Goal: Transaction & Acquisition: Obtain resource

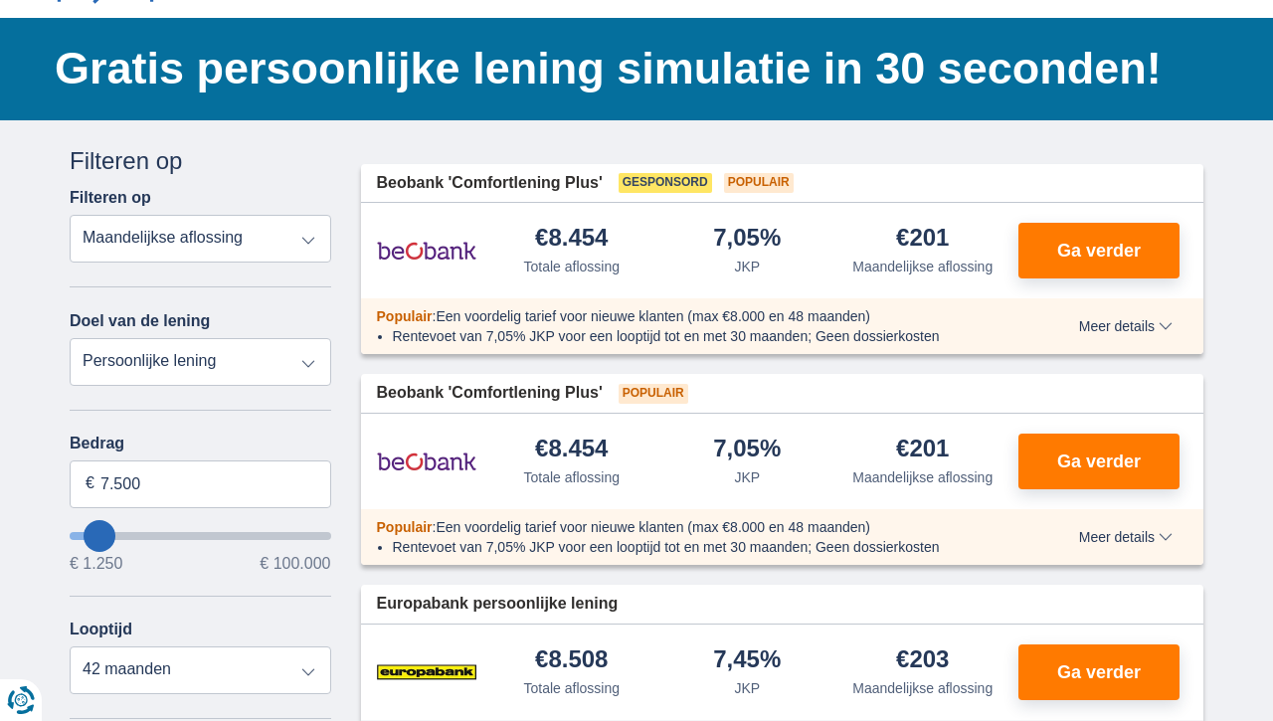
scroll to position [107, 0]
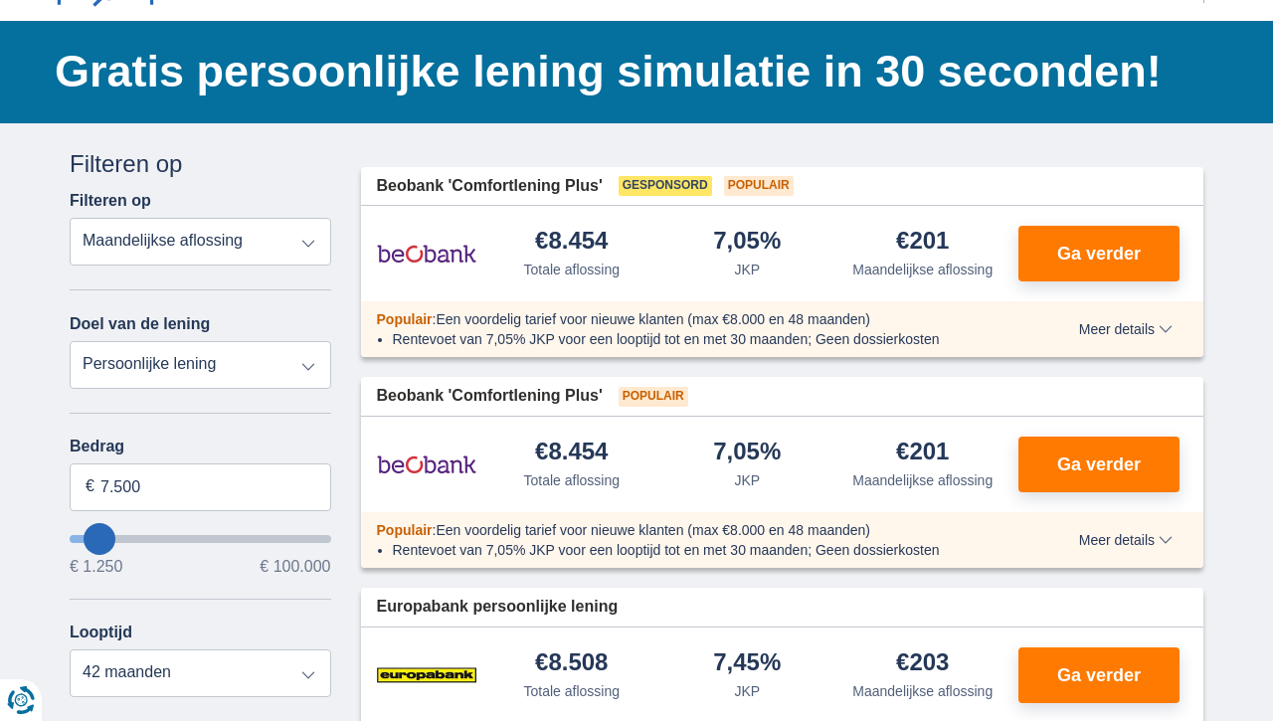
select select "energySavings"
type input "15.000"
type input "15250"
select select "60"
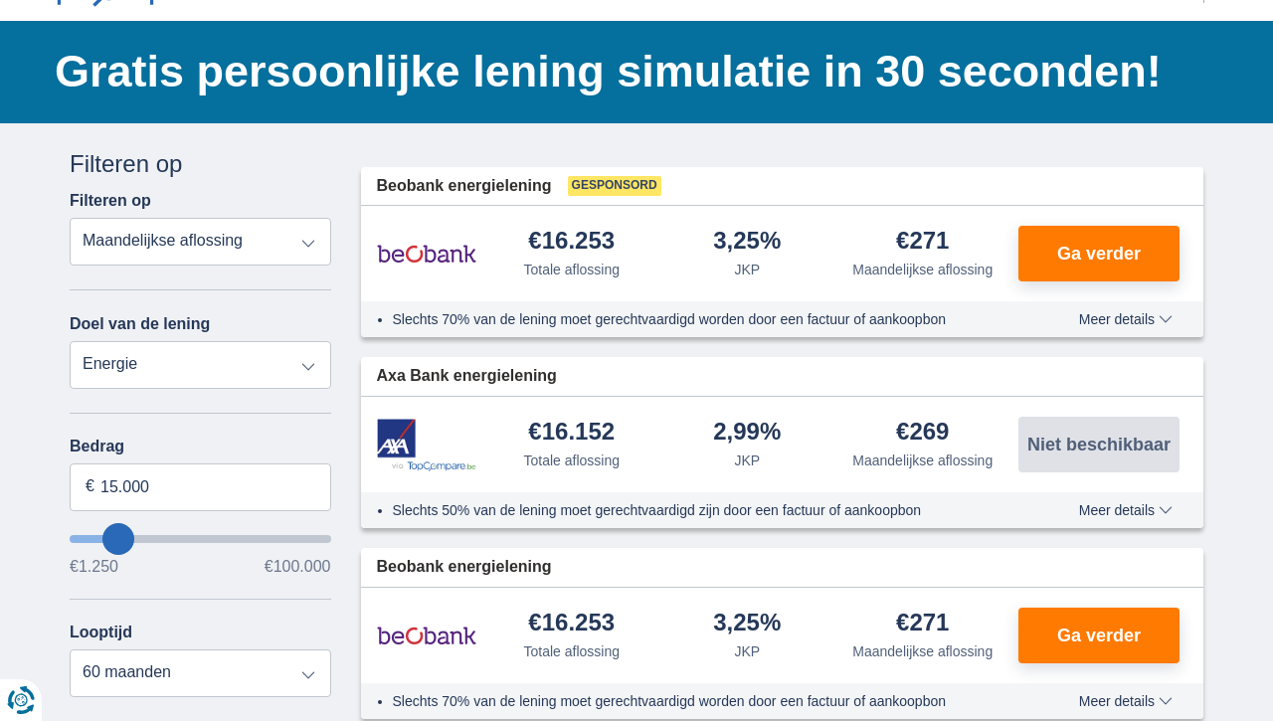
type input "19.250"
type input "19250"
type input "18.250"
type input "18250"
type input "17.250"
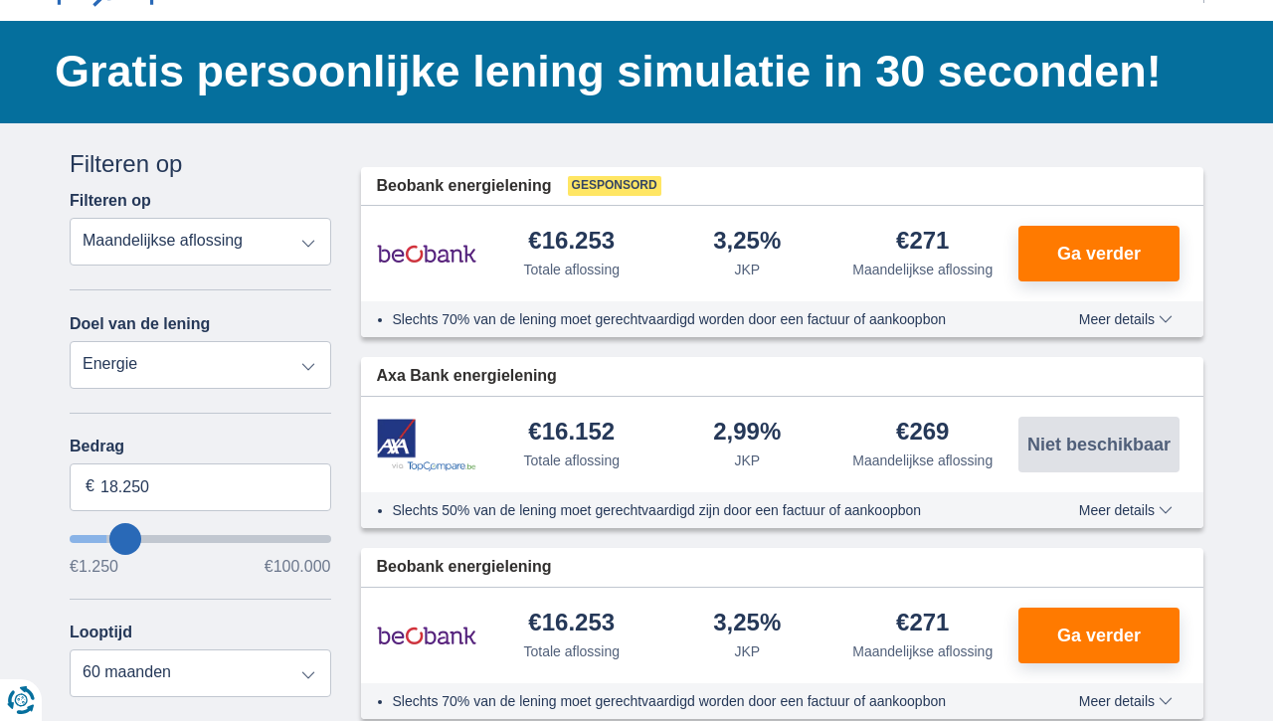
type input "17250"
type input "16.250"
type input "16250"
type input "15.250"
type input "15250"
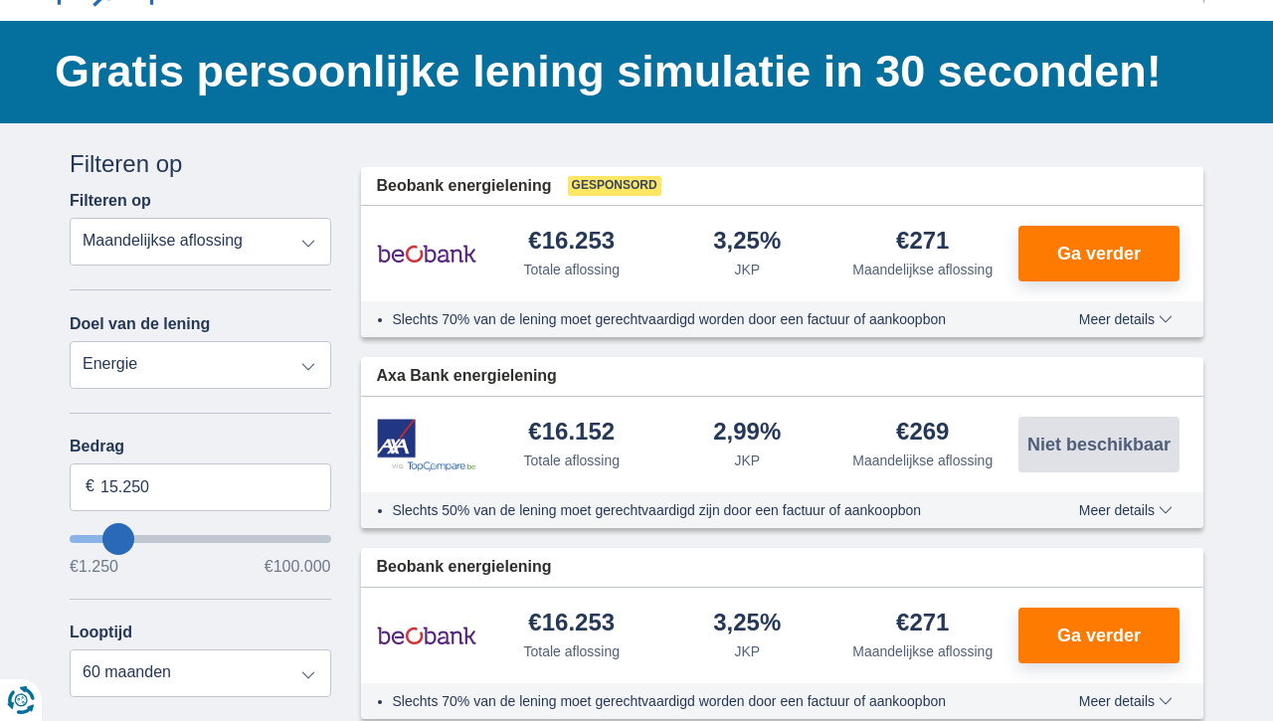
type input "14.250"
type input "14250"
select select "60"
type input "13.250"
type input "13250"
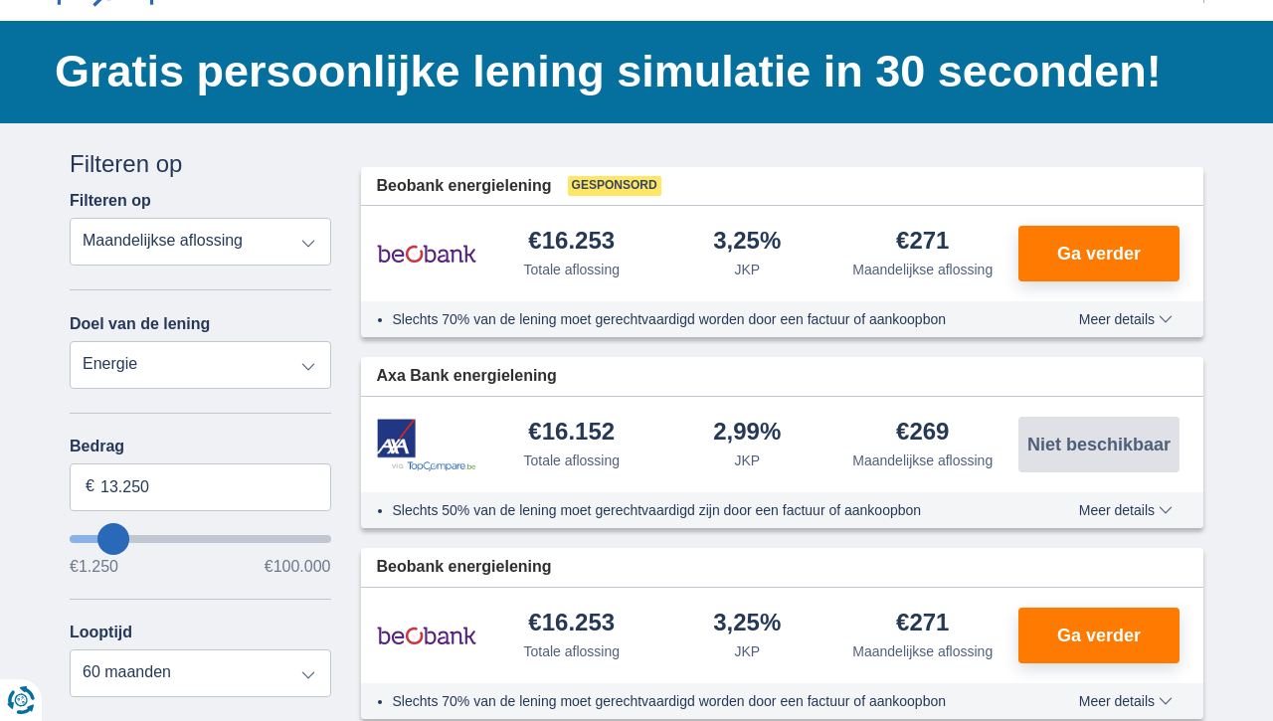
type input "12.250"
type input "12250"
type input "11.250"
type input "11250"
type input "10.250"
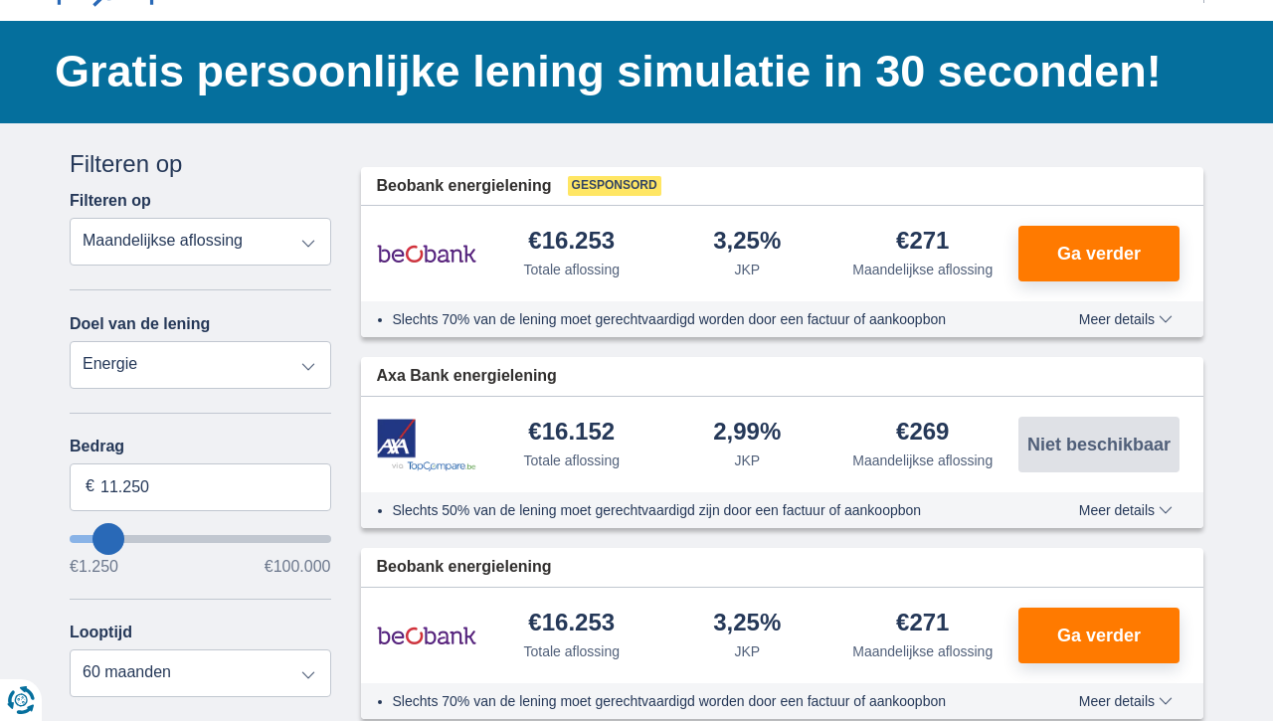
type input "10250"
type input "9.250"
type input "9250"
select select "48"
type input "8.250"
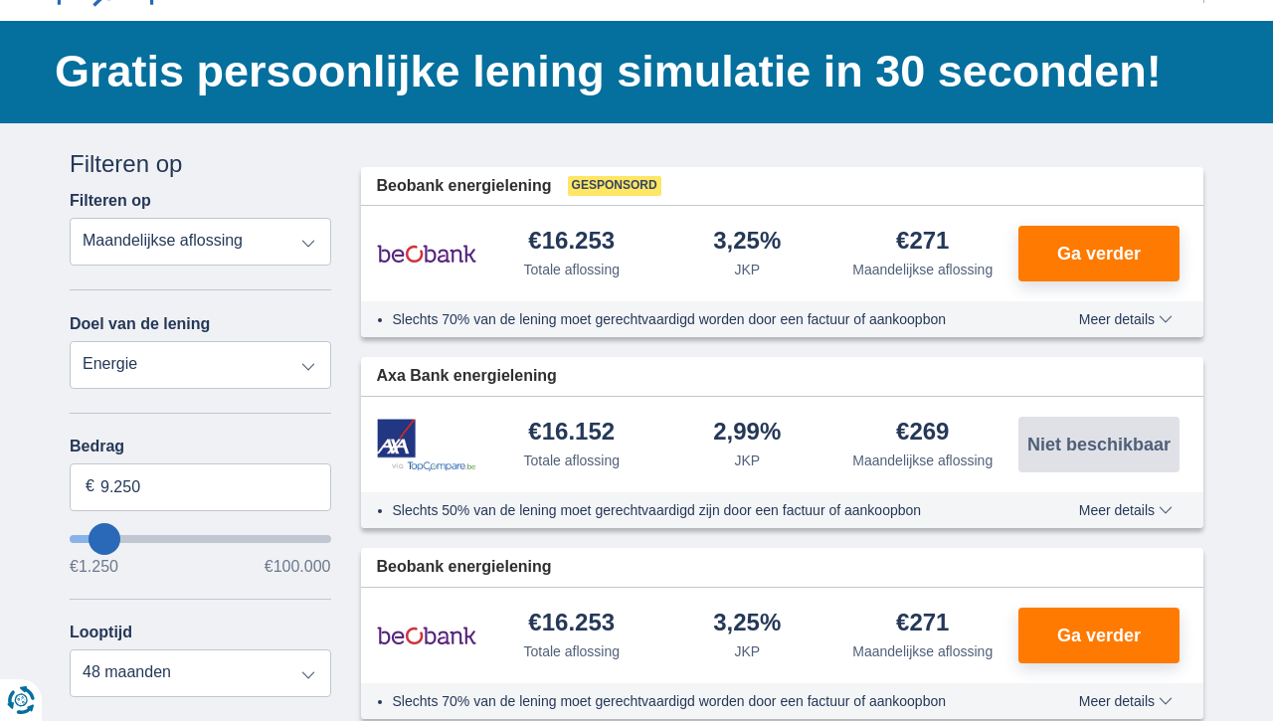
type input "8250"
type input "7.250"
type input "7250"
select select "42"
type input "6.250"
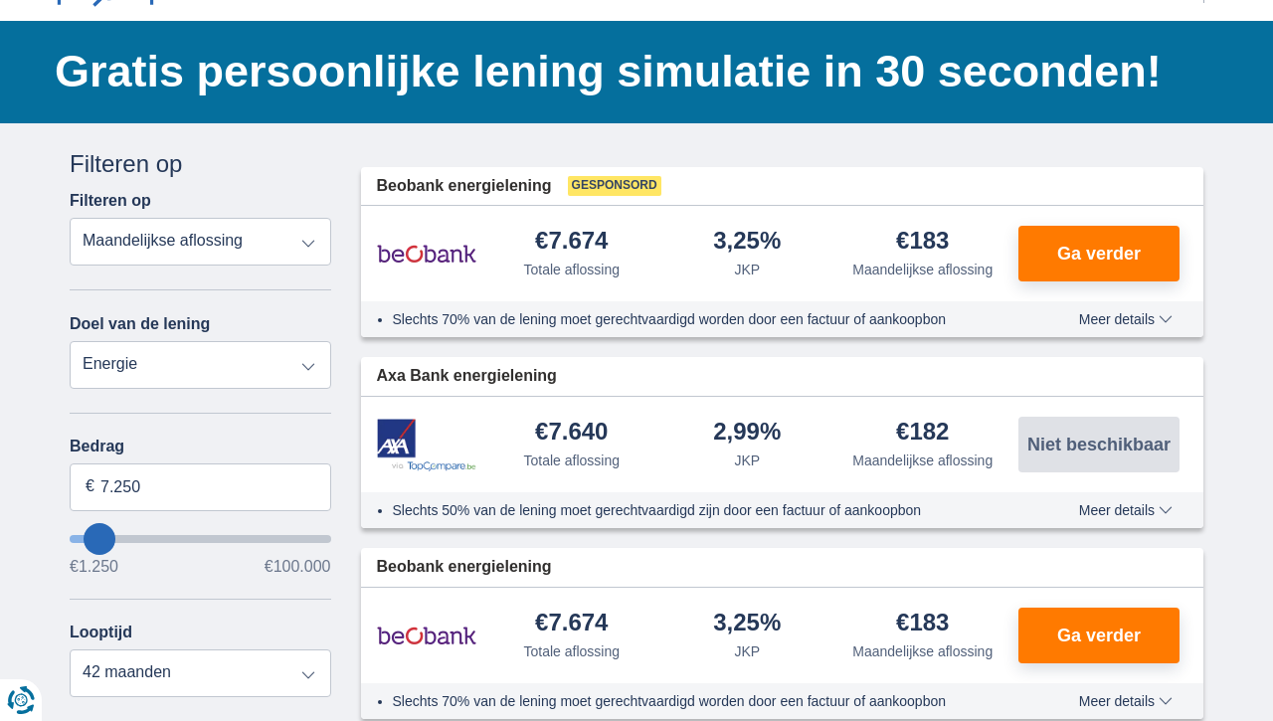
type input "6250"
type input "5.250"
type input "5250"
select select "36"
type input "4.250"
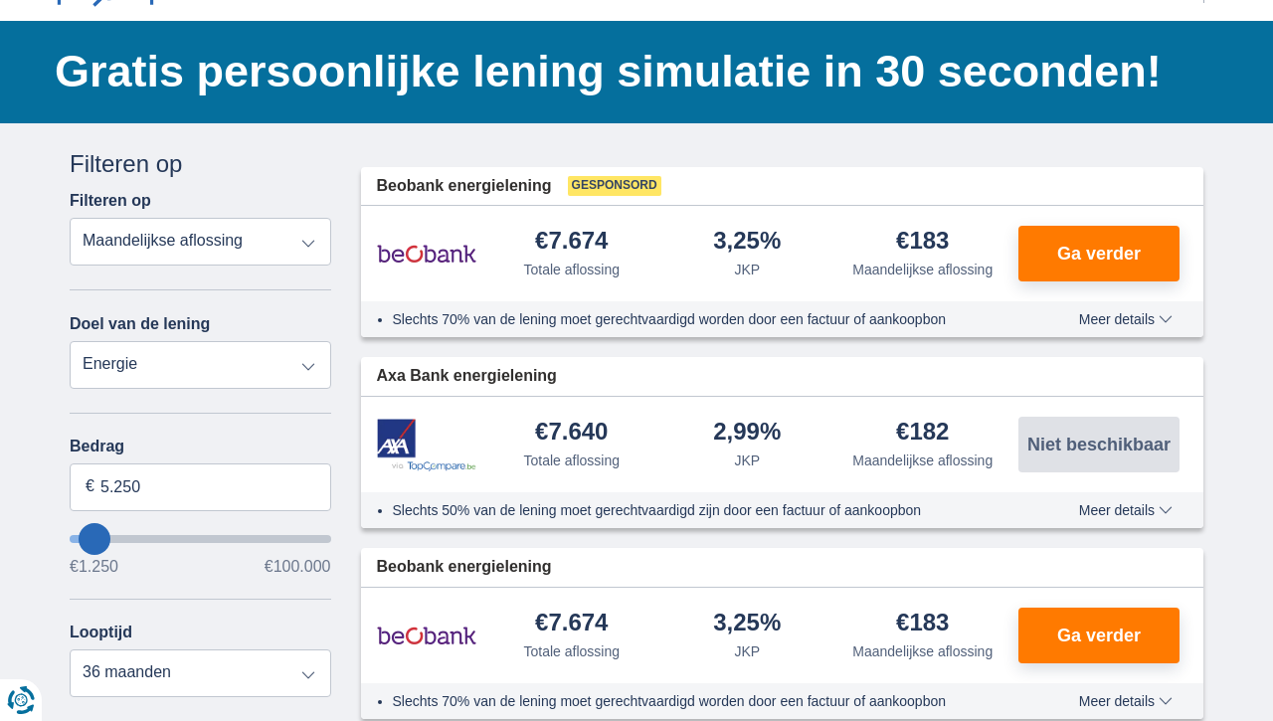
type input "4250"
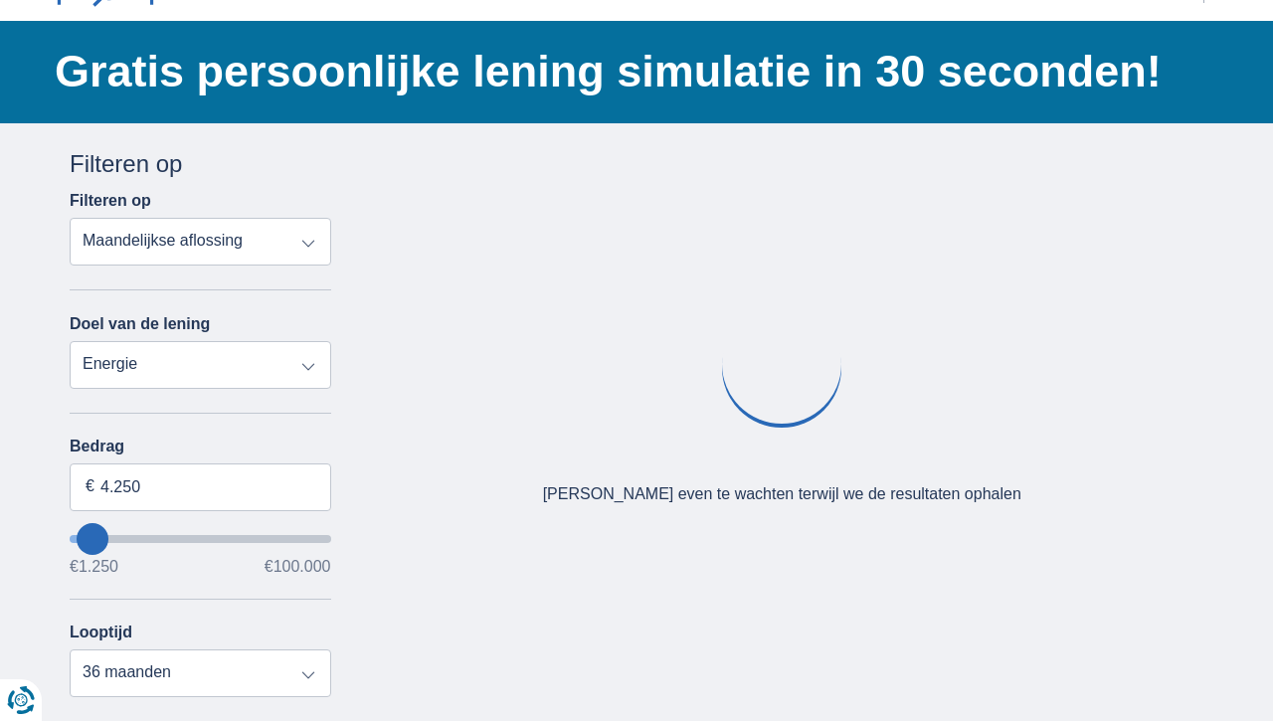
type input "3.250"
type input "3250"
select select "30"
type input "2.250"
type input "2250"
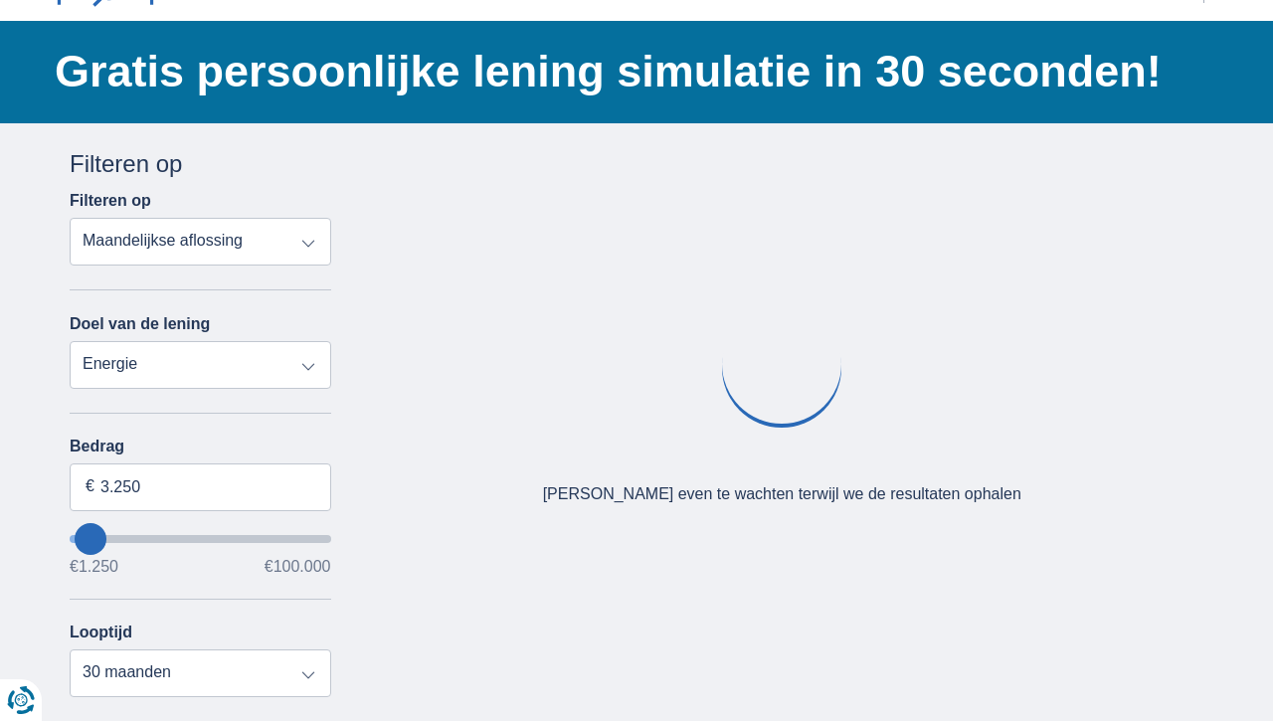
select select "24"
type input "1.250"
type input "1250"
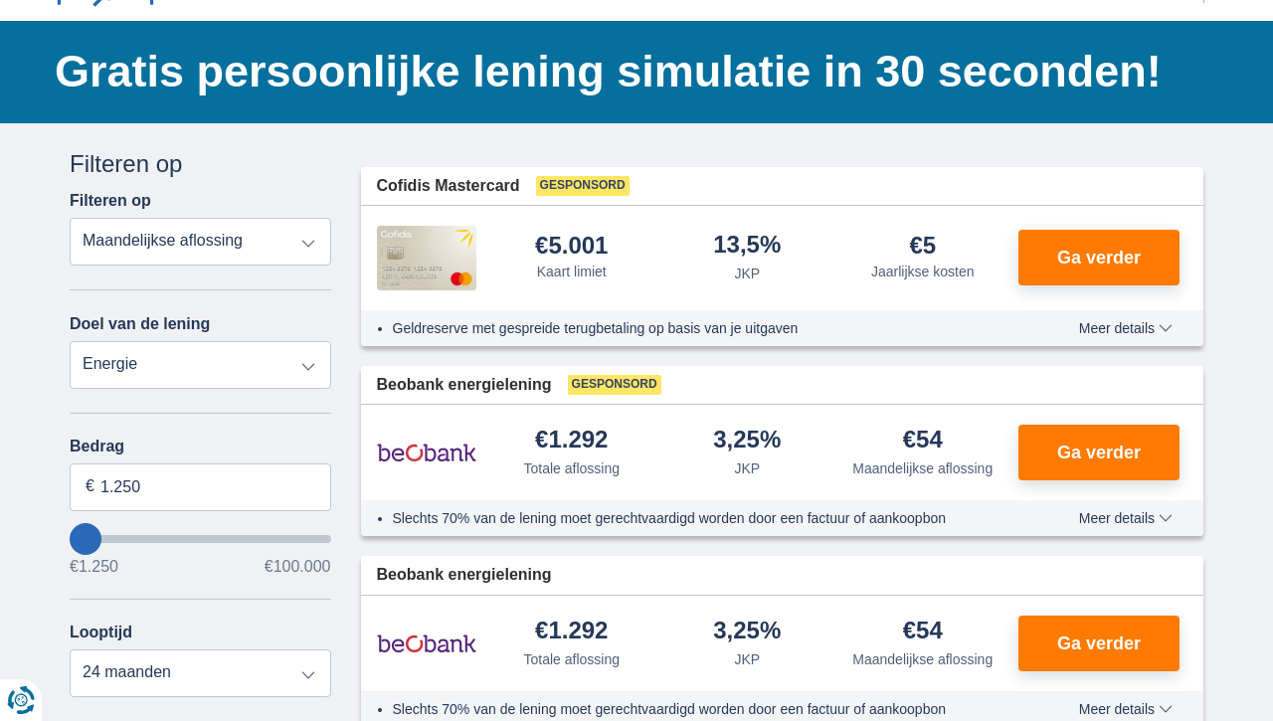
type input "3.250"
type input "3250"
select select "30"
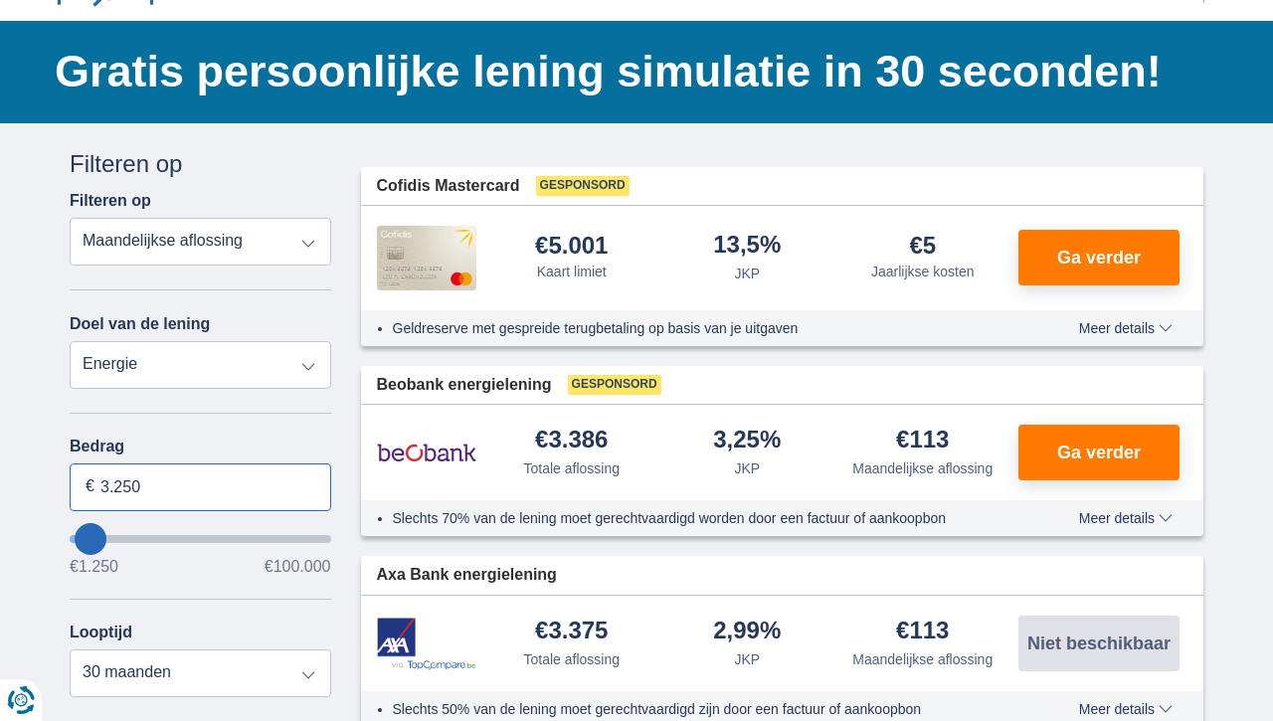
drag, startPoint x: 171, startPoint y: 491, endPoint x: 41, endPoint y: 485, distance: 130.4
type input "1.250"
type input "1250"
select select "24"
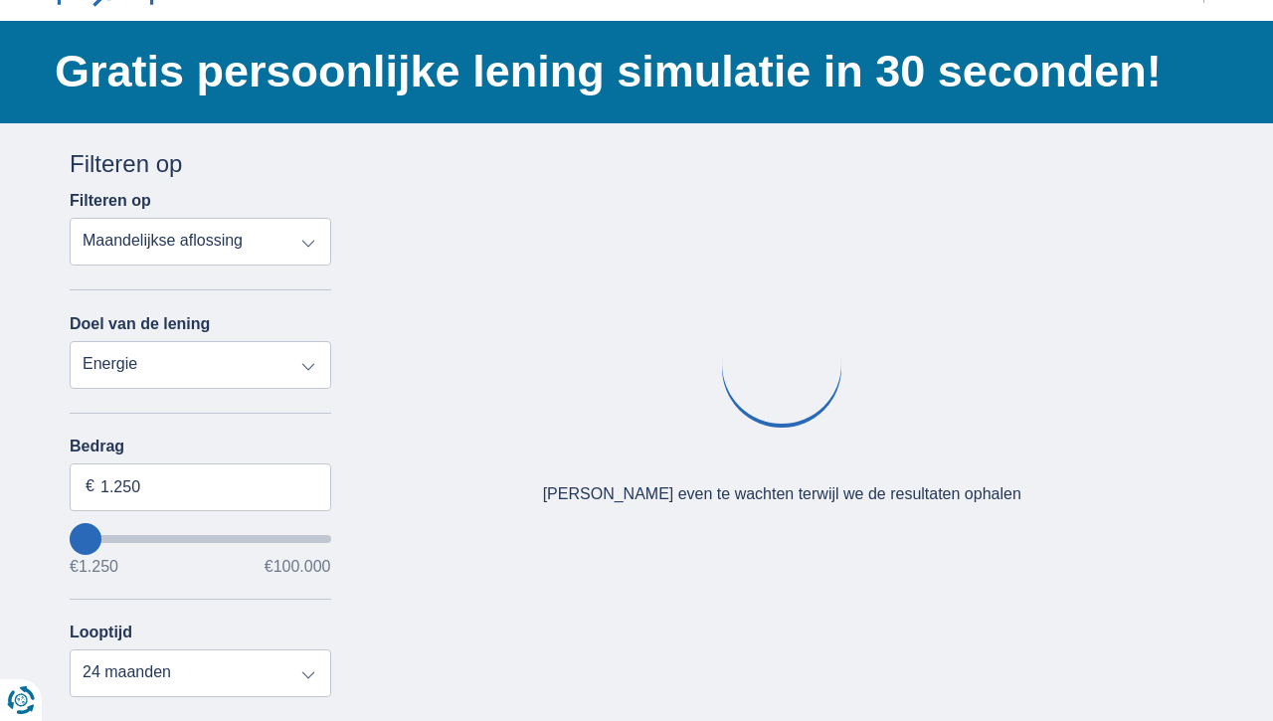
click at [219, 611] on div "Bedrag 1.250 € €1.250 €100.000 Looptijd 12 maanden 18 maanden 24 maanden" at bounding box center [200, 567] width 261 height 260
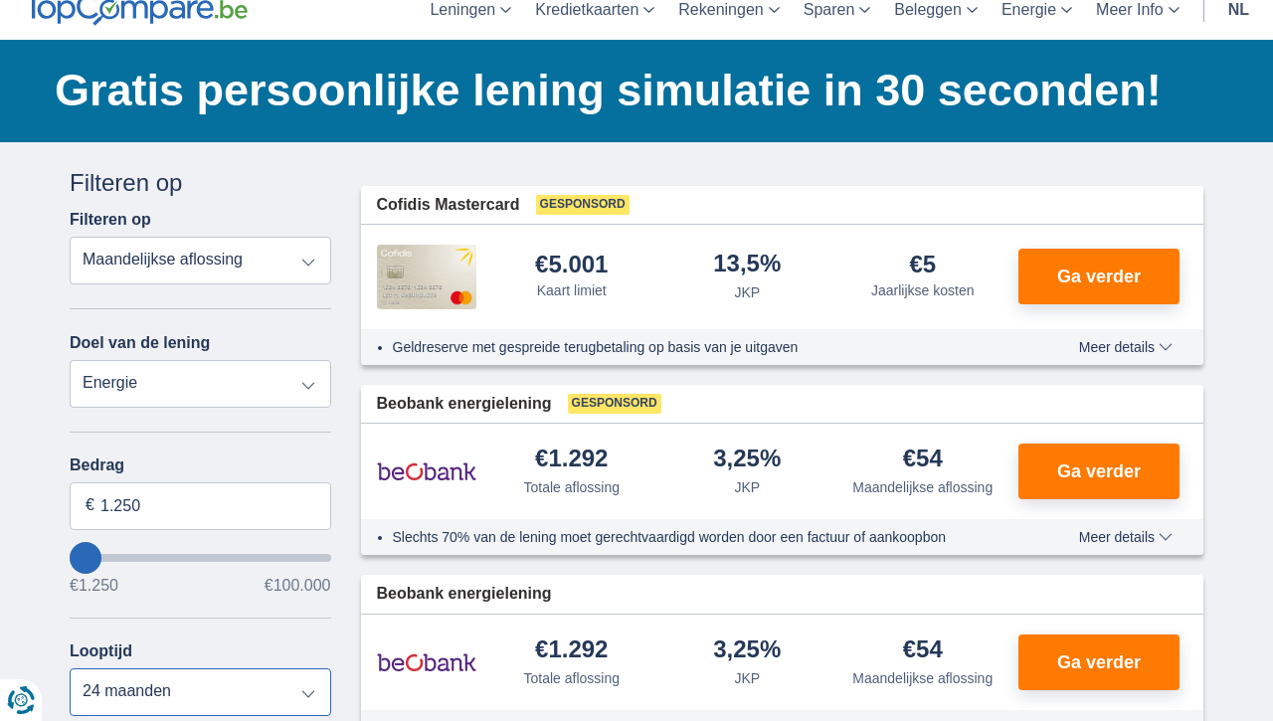
scroll to position [88, 0]
drag, startPoint x: 196, startPoint y: 511, endPoint x: 81, endPoint y: 505, distance: 115.5
click at [81, 505] on input "1.250" at bounding box center [200, 506] width 261 height 48
type input "1.500"
type input "1250"
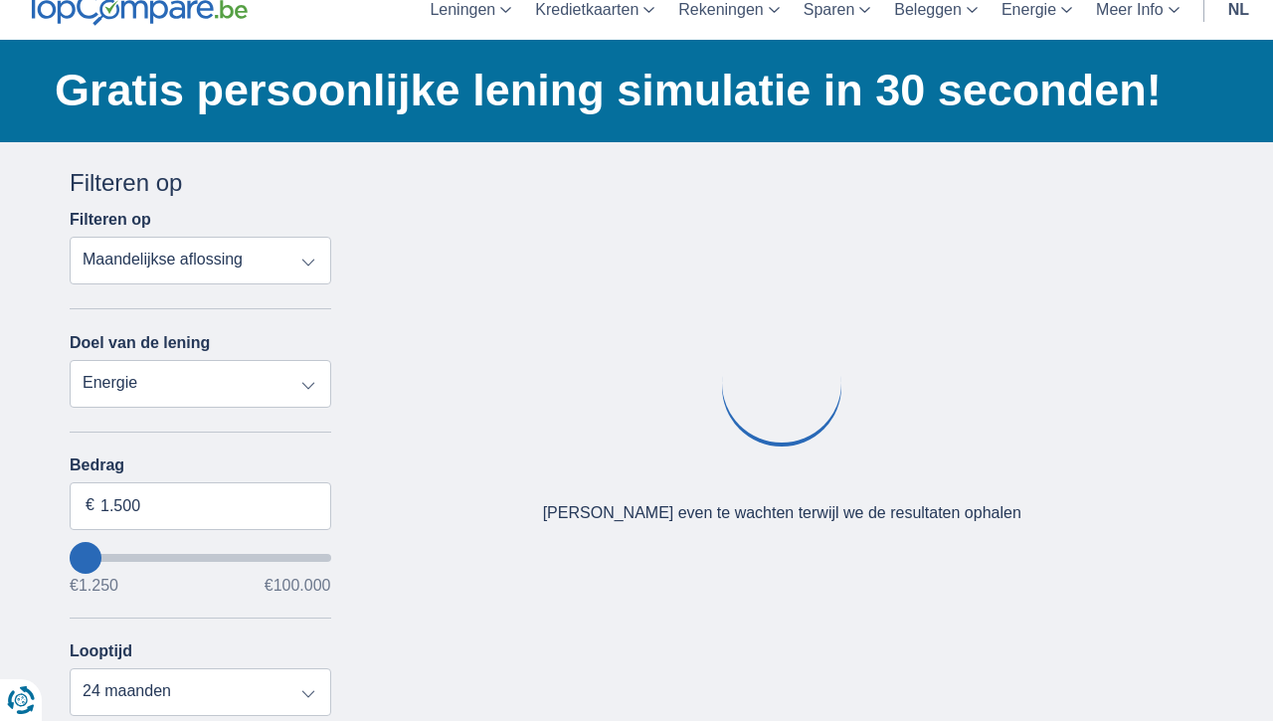
click at [218, 631] on div "Bedrag 1.500 € €1.250 €100.000 Looptijd 12 maanden 18 maanden 24 maanden" at bounding box center [200, 586] width 261 height 260
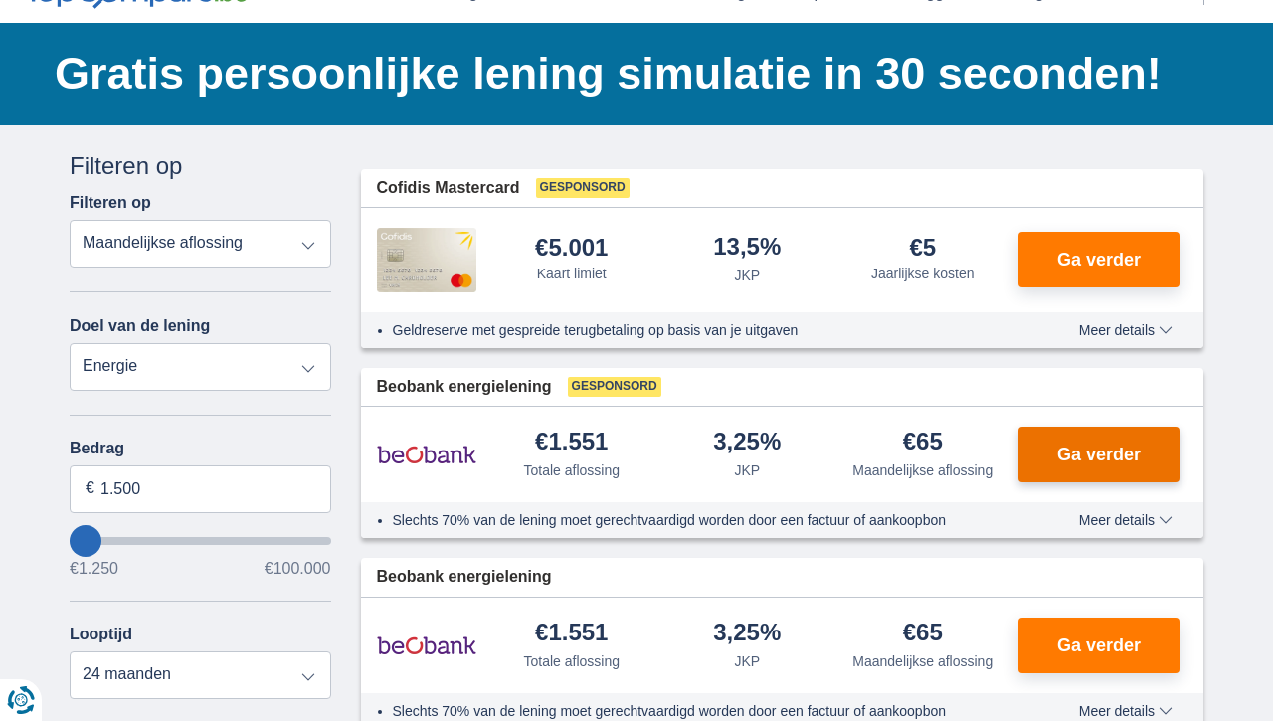
scroll to position [112, 0]
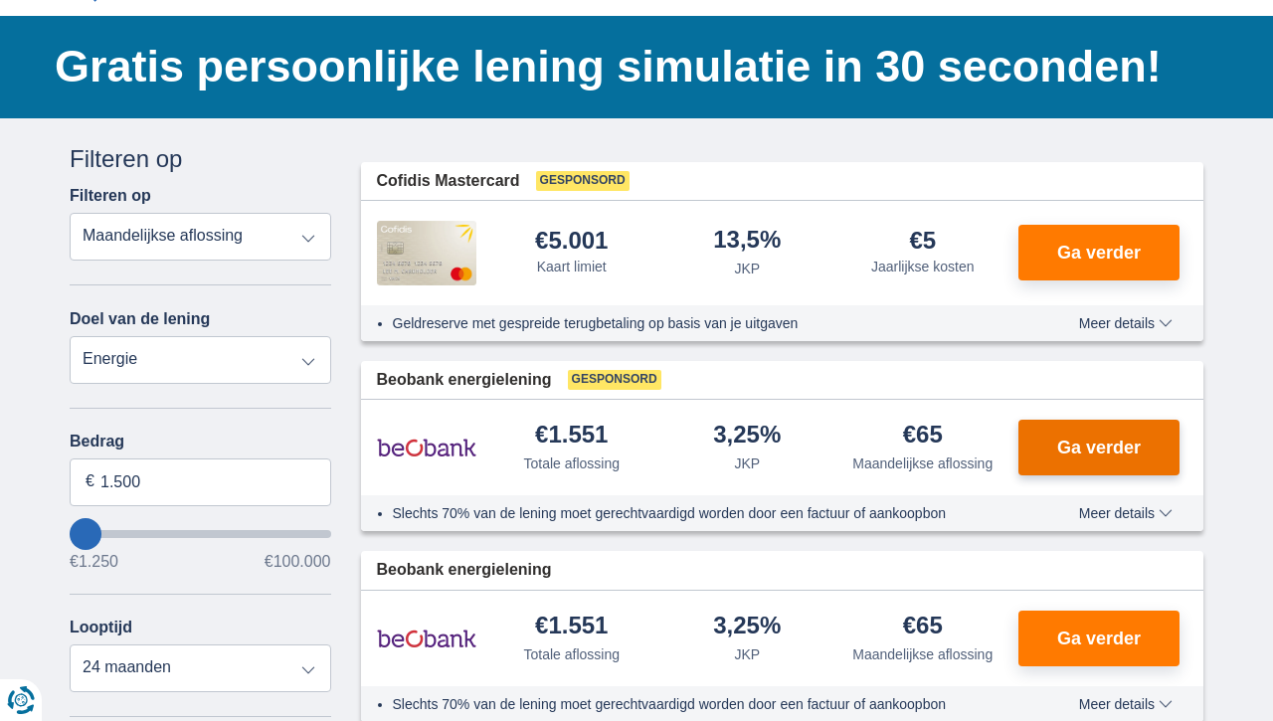
click at [1100, 452] on button "Ga verder" at bounding box center [1098, 448] width 161 height 56
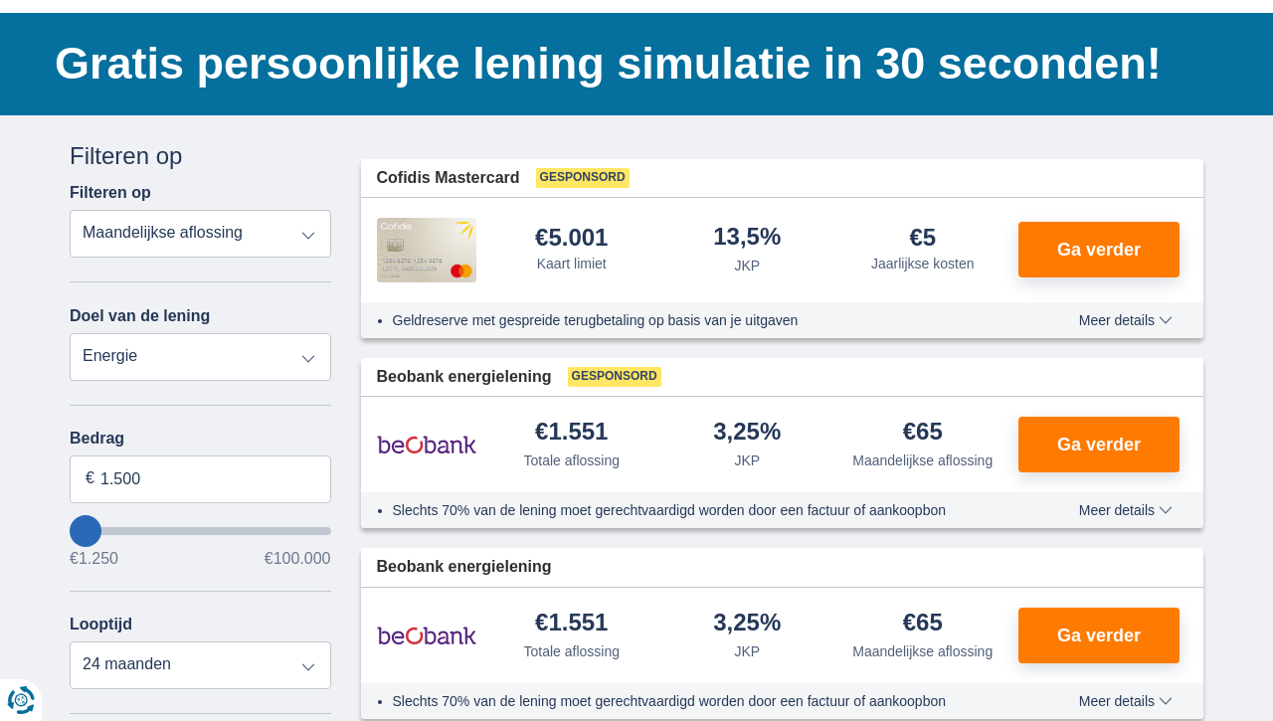
scroll to position [107, 0]
